Goal: Information Seeking & Learning: Learn about a topic

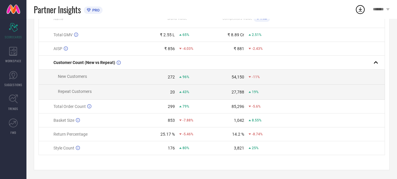
scroll to position [69, 0]
click at [182, 119] on div "-7.88%" at bounding box center [186, 120] width 14 height 4
click at [78, 120] on icon at bounding box center [78, 120] width 4 height 4
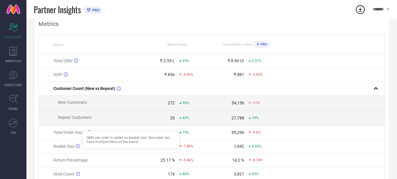
scroll to position [0, 0]
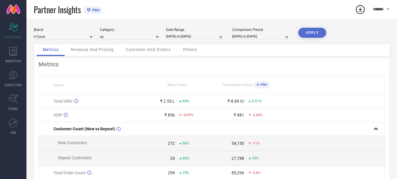
click at [92, 45] on div "Revenue And Pricing" at bounding box center [92, 50] width 55 height 12
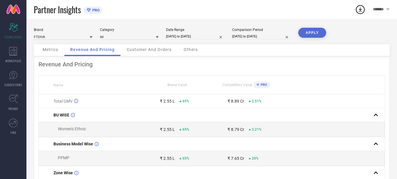
click at [145, 51] on span "Customer And Orders" at bounding box center [149, 49] width 45 height 5
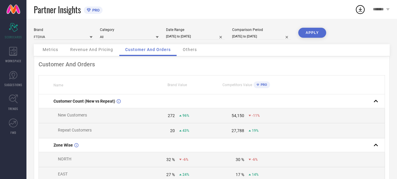
click at [189, 46] on div "Others" at bounding box center [190, 50] width 26 height 12
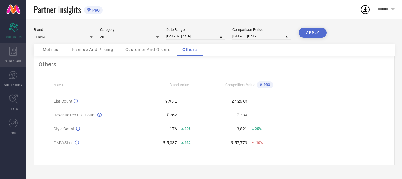
click at [13, 55] on icon at bounding box center [13, 51] width 8 height 9
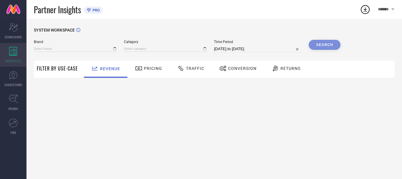
type input "FTDIVA"
type input "All"
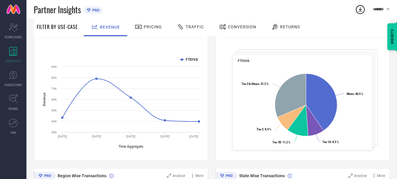
scroll to position [88, 0]
click at [286, 27] on span "Returns" at bounding box center [290, 26] width 20 height 5
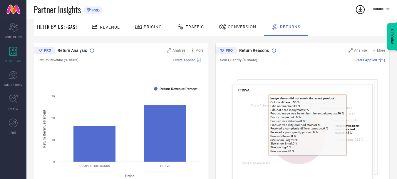
scroll to position [59, 0]
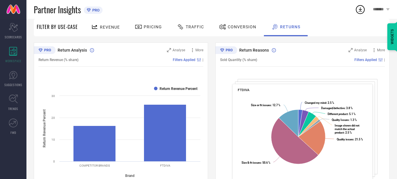
click at [249, 82] on div "Return Reasons Analyse More Sold Quantity (% share) Filters Applied | FTDIVA Cr…" at bounding box center [303, 115] width 174 height 147
